Goal: Transaction & Acquisition: Book appointment/travel/reservation

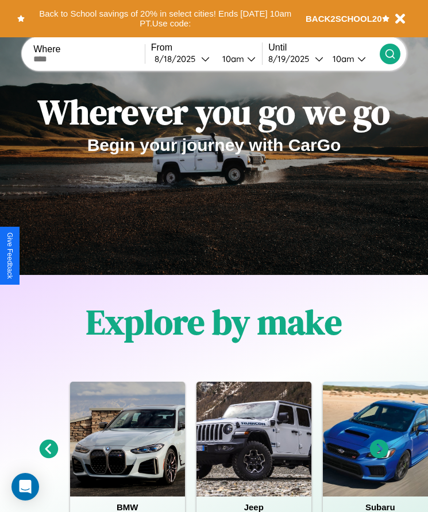
scroll to position [192, 0]
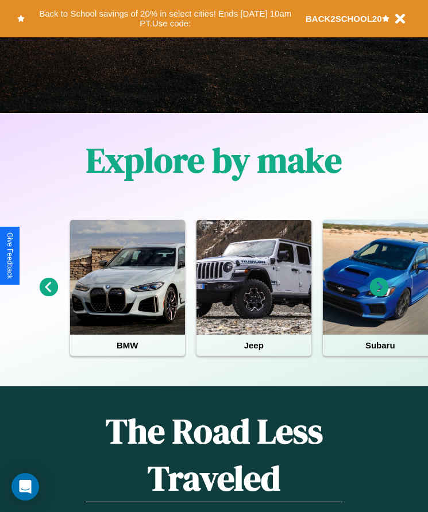
click at [379, 295] on icon at bounding box center [379, 287] width 19 height 19
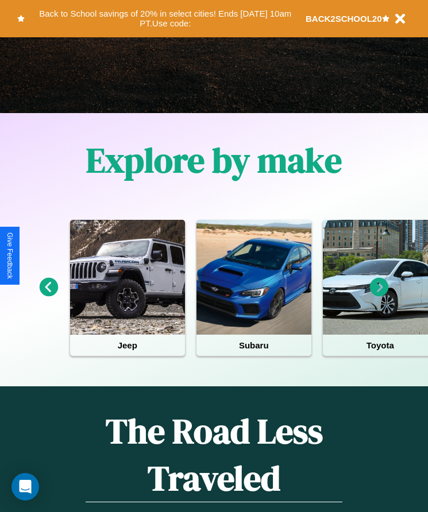
click at [379, 295] on icon at bounding box center [379, 287] width 19 height 19
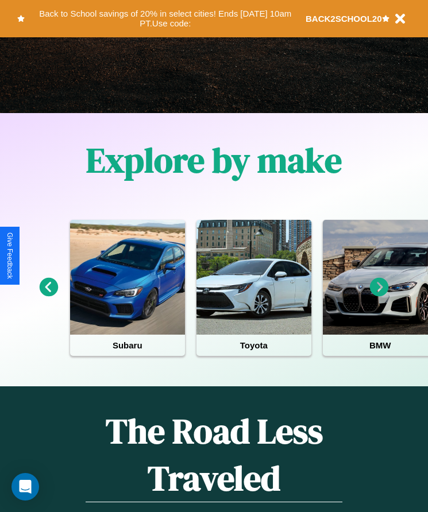
click at [379, 295] on icon at bounding box center [379, 287] width 19 height 19
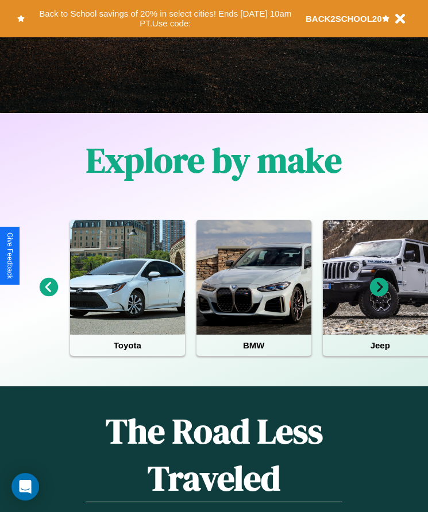
click at [48, 295] on icon at bounding box center [49, 287] width 19 height 19
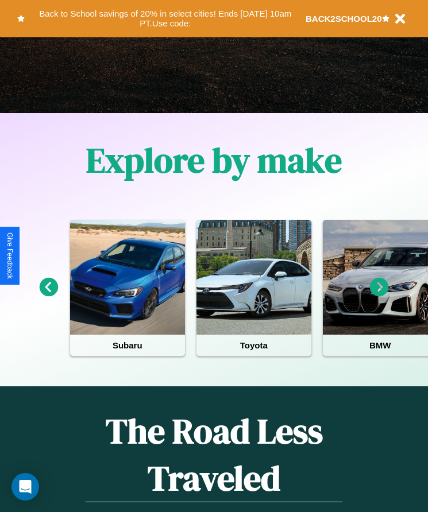
click at [379, 295] on icon at bounding box center [379, 287] width 19 height 19
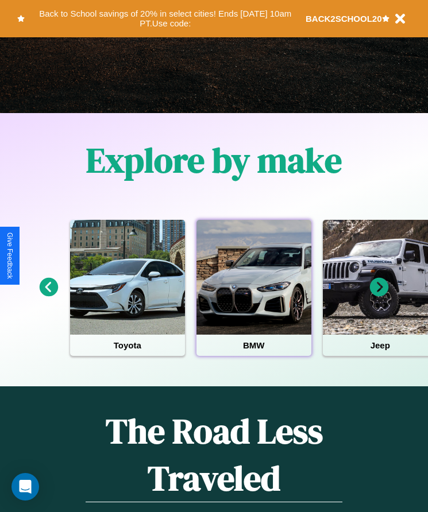
click at [253, 295] on div at bounding box center [253, 277] width 115 height 115
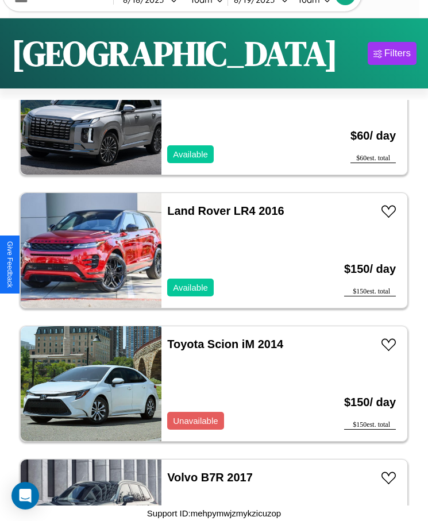
scroll to position [17068, 0]
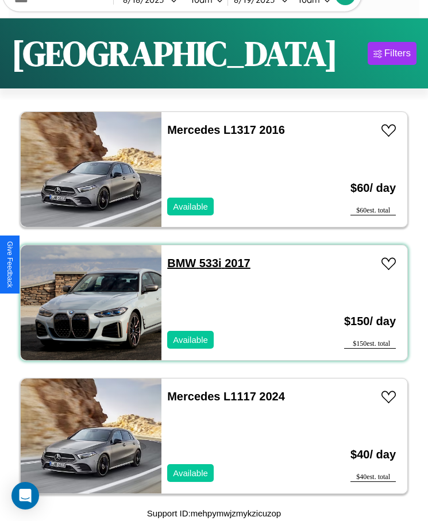
click at [178, 263] on link "BMW 533i 2017" at bounding box center [208, 263] width 83 height 13
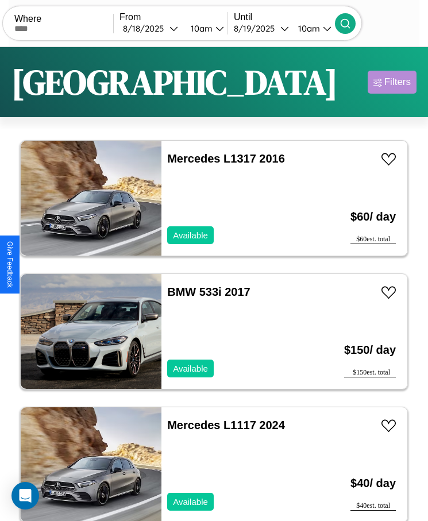
click at [392, 82] on div "Filters" at bounding box center [397, 81] width 26 height 11
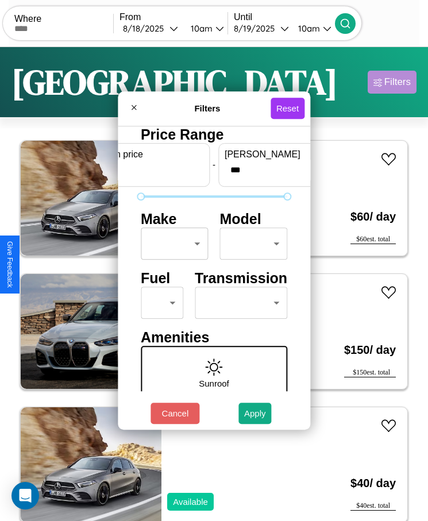
scroll to position [49, 0]
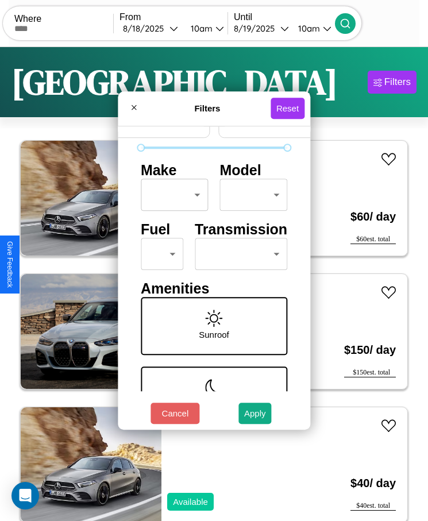
click at [157, 254] on body "CarGo Where From 8 / 18 / 2025 10am Until 8 / 19 / 2025 10am Become a Host Logi…" at bounding box center [214, 275] width 428 height 550
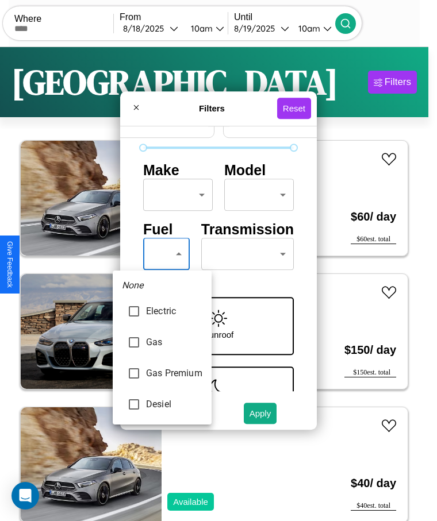
type input "***"
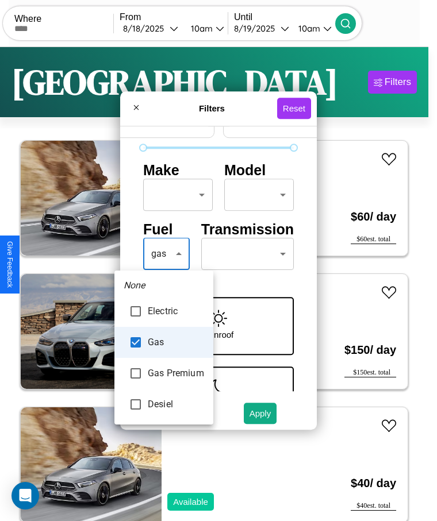
click at [164, 254] on div at bounding box center [218, 260] width 437 height 521
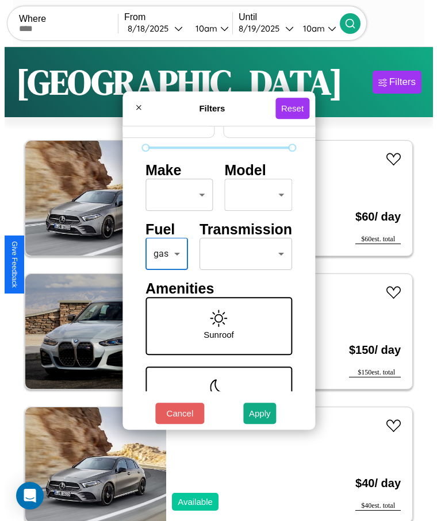
scroll to position [0, 0]
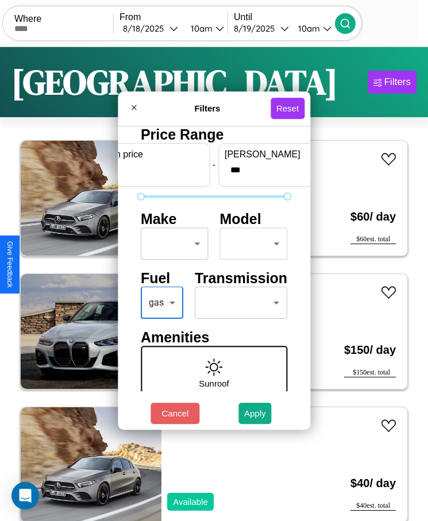
click at [171, 244] on body "CarGo Where From 8 / 18 / 2025 10am Until 8 / 19 / 2025 10am Become a Host Logi…" at bounding box center [214, 275] width 428 height 550
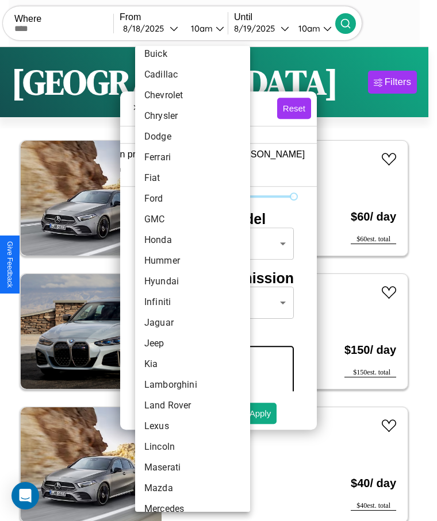
scroll to position [175, 0]
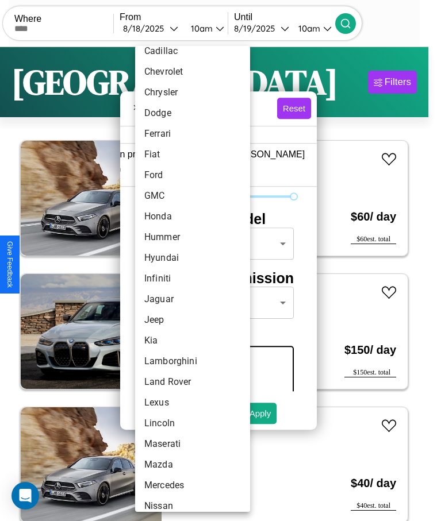
click at [171, 279] on li "Infiniti" at bounding box center [192, 278] width 115 height 21
type input "********"
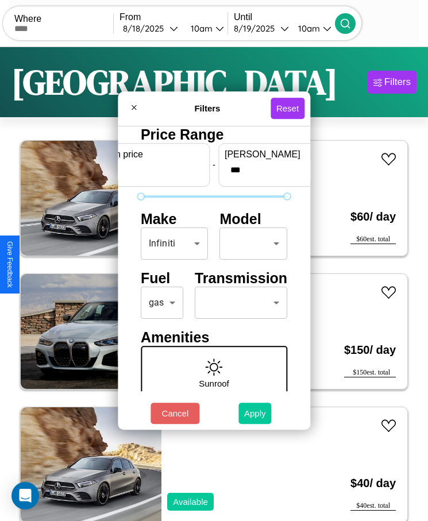
click at [255, 413] on button "Apply" at bounding box center [254, 413] width 33 height 21
